Goal: Task Accomplishment & Management: Complete application form

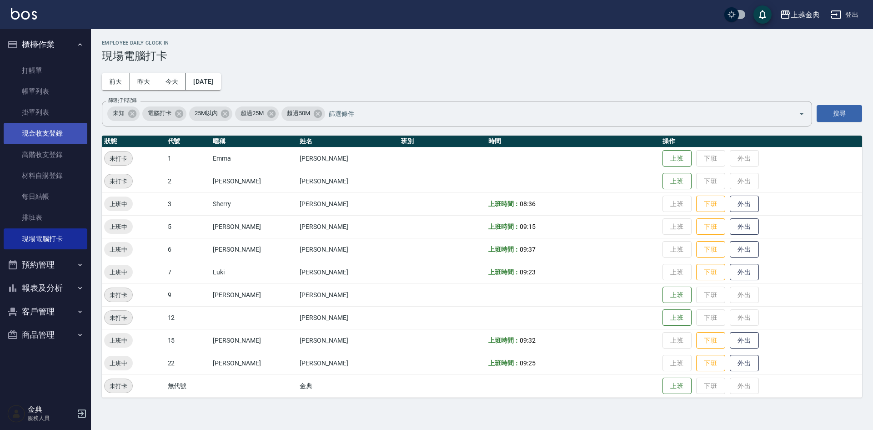
click at [71, 137] on link "現金收支登錄" at bounding box center [46, 133] width 84 height 21
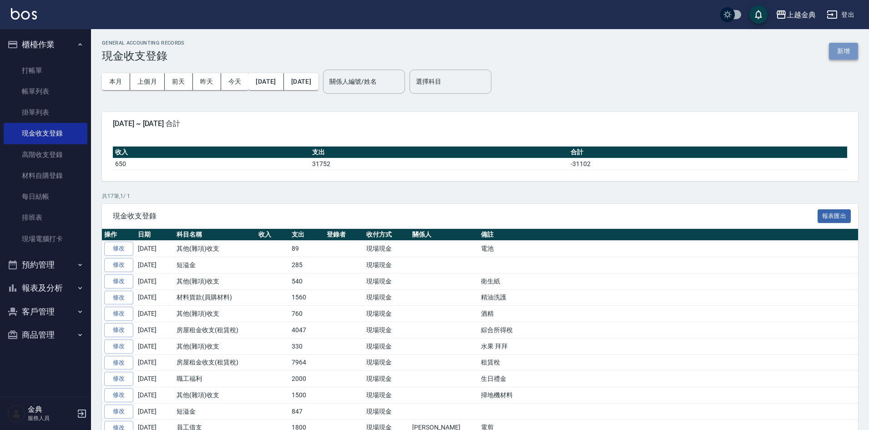
click at [850, 53] on button "新增" at bounding box center [843, 51] width 29 height 17
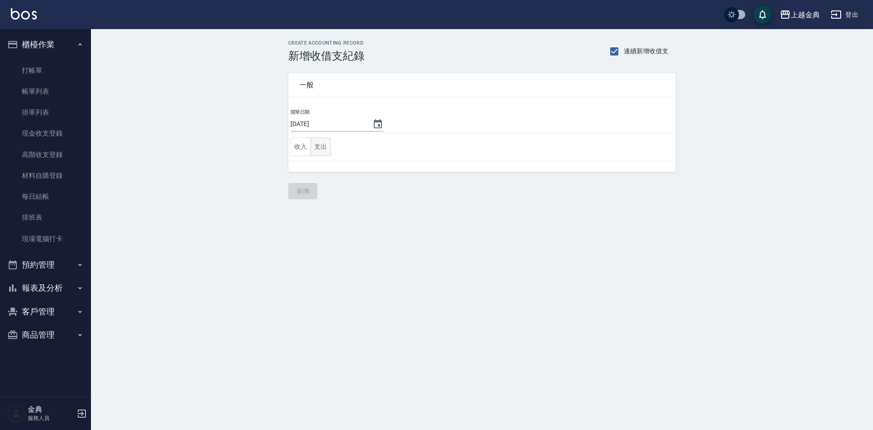
click at [312, 144] on button "支出" at bounding box center [321, 146] width 20 height 19
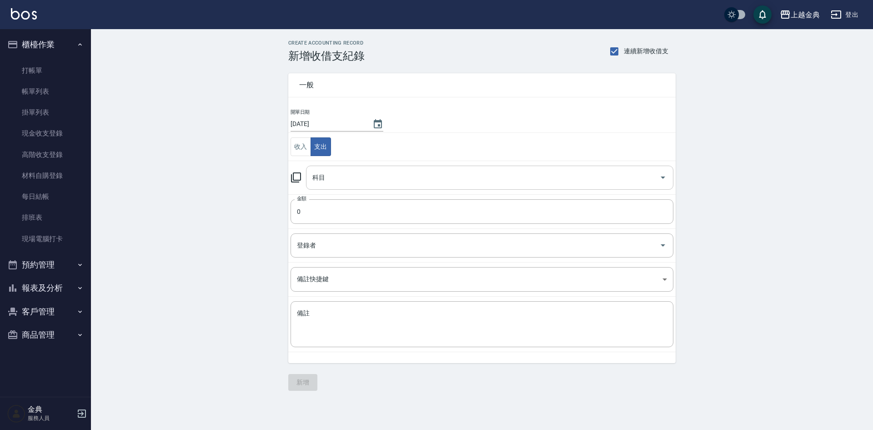
click at [327, 173] on input "科目" at bounding box center [483, 178] width 346 height 16
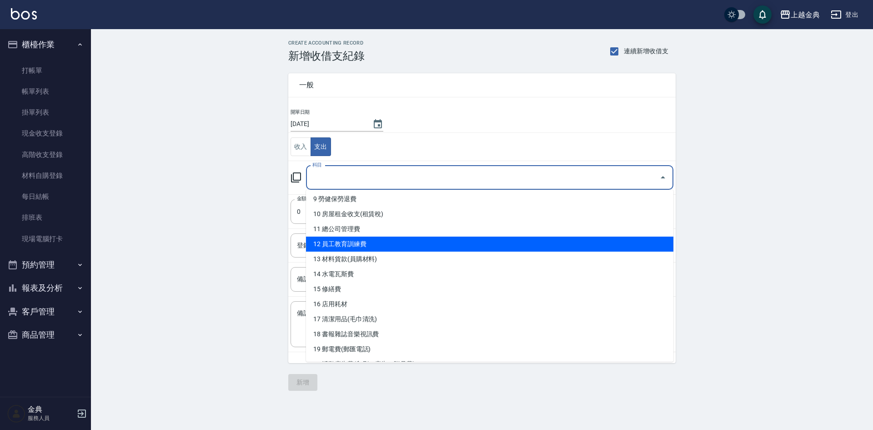
scroll to position [273, 0]
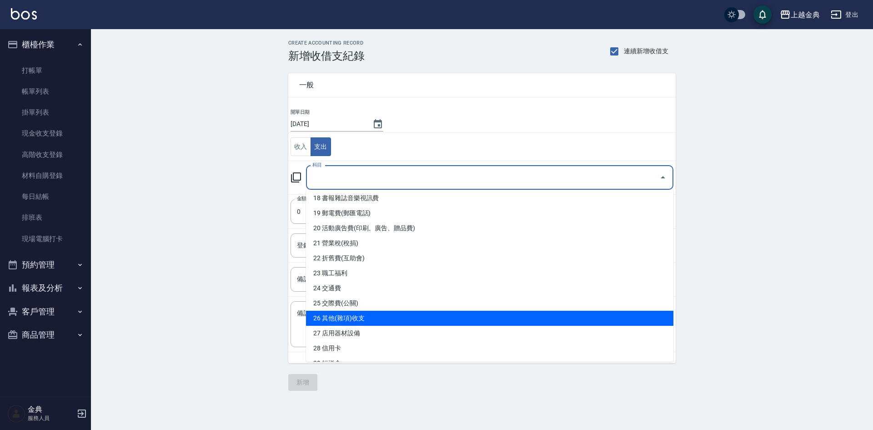
click at [376, 318] on li "26 其他(雜項)收支" at bounding box center [490, 318] width 368 height 15
type input "26 其他(雜項)收支"
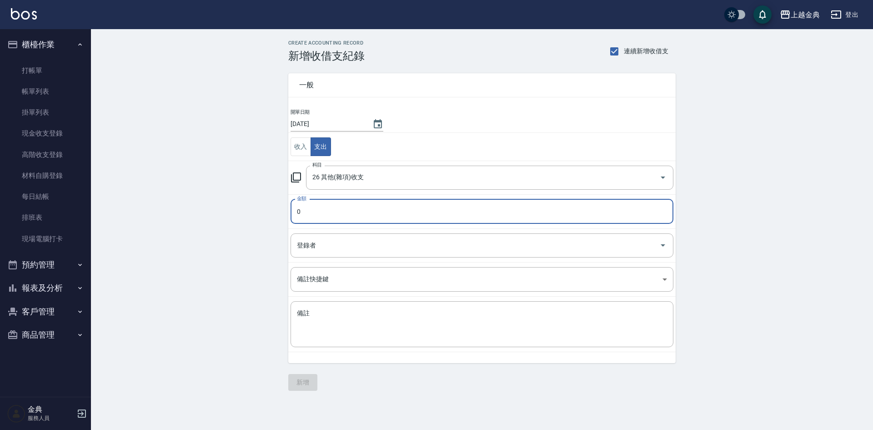
click at [309, 215] on input "0" at bounding box center [482, 211] width 383 height 25
type input "0300"
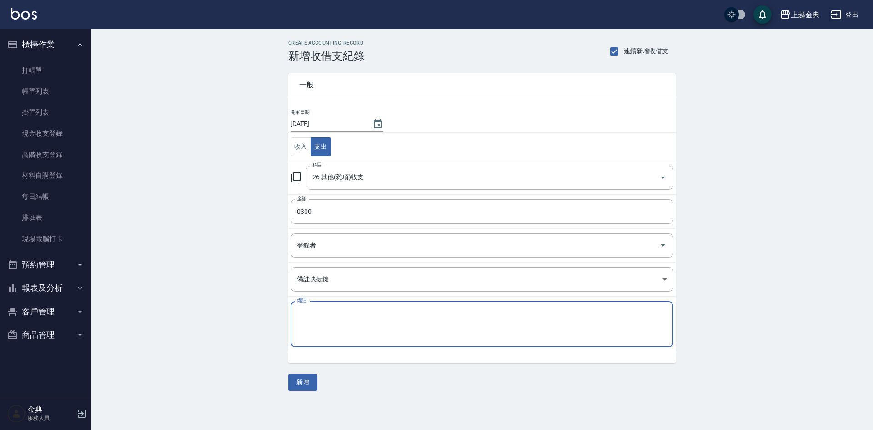
click at [353, 334] on textarea "備註" at bounding box center [482, 324] width 370 height 31
type textarea "5"
type textarea "招牌改價格貼紙"
click at [302, 387] on button "新增" at bounding box center [302, 382] width 29 height 17
